Goal: Task Accomplishment & Management: Use online tool/utility

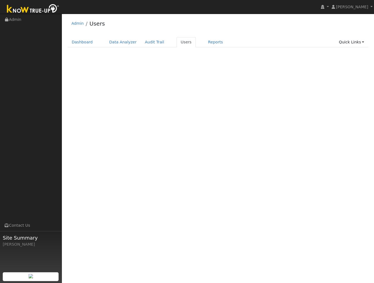
click at [26, 10] on img at bounding box center [33, 9] width 58 height 12
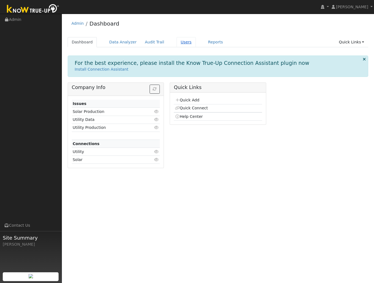
click at [180, 44] on link "Users" at bounding box center [186, 42] width 19 height 10
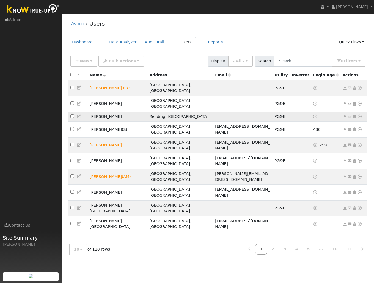
click at [101, 112] on td "[PERSON_NAME]" at bounding box center [118, 117] width 60 height 10
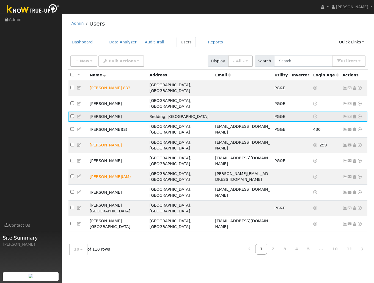
click at [360, 115] on icon at bounding box center [359, 117] width 5 height 4
click at [336, 122] on link "Data Analyzer" at bounding box center [342, 126] width 40 height 8
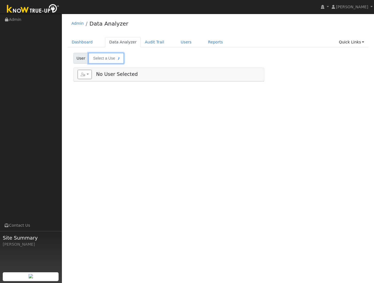
type input "[PERSON_NAME]"
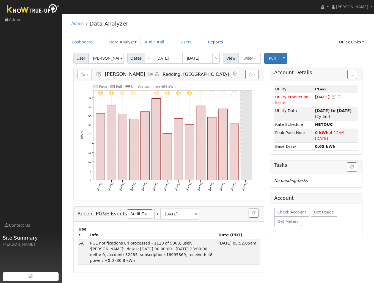
click at [208, 40] on link "Reports" at bounding box center [215, 42] width 23 height 10
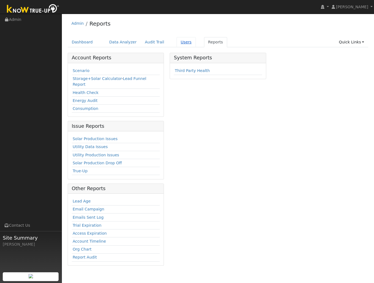
click at [181, 43] on link "Users" at bounding box center [186, 42] width 19 height 10
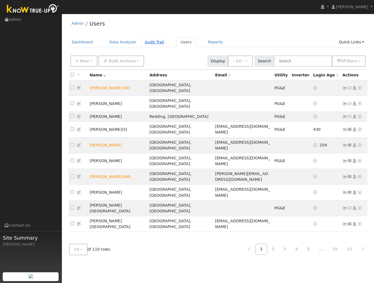
click at [150, 43] on link "Audit Trail" at bounding box center [155, 42] width 28 height 10
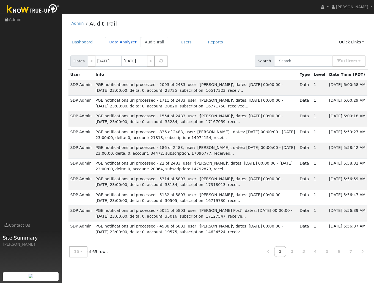
click at [122, 44] on link "Data Analyzer" at bounding box center [123, 42] width 36 height 10
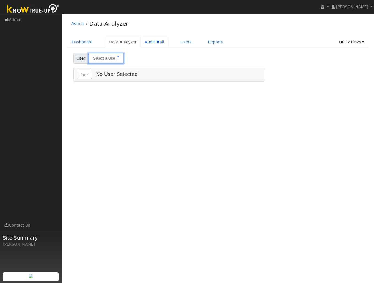
type input "[PERSON_NAME]"
